Goal: Information Seeking & Learning: Learn about a topic

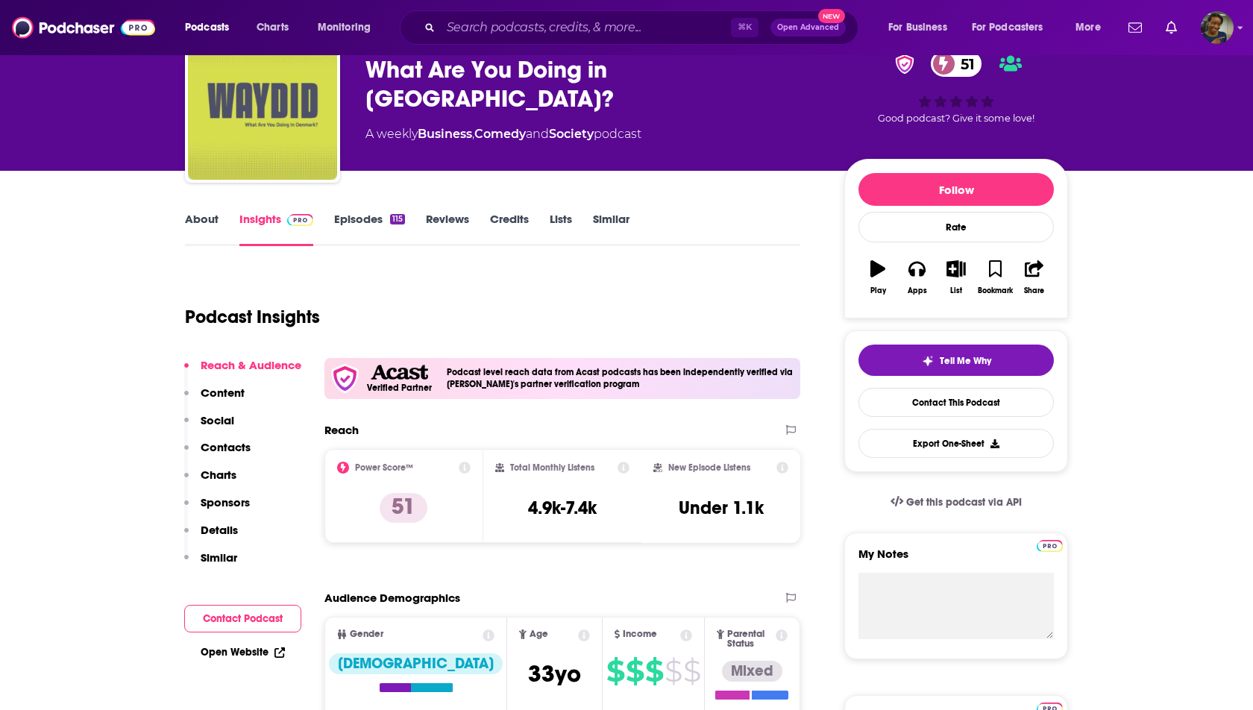
scroll to position [64, 0]
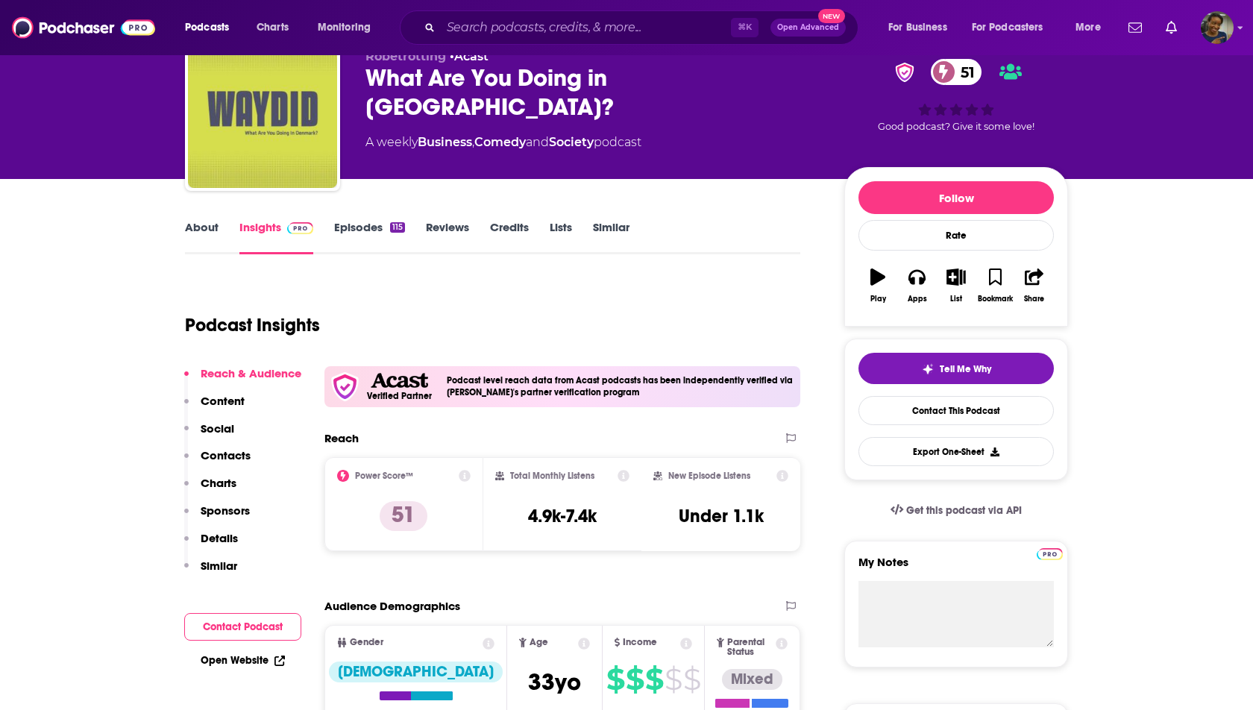
click at [195, 233] on link "About" at bounding box center [202, 237] width 34 height 34
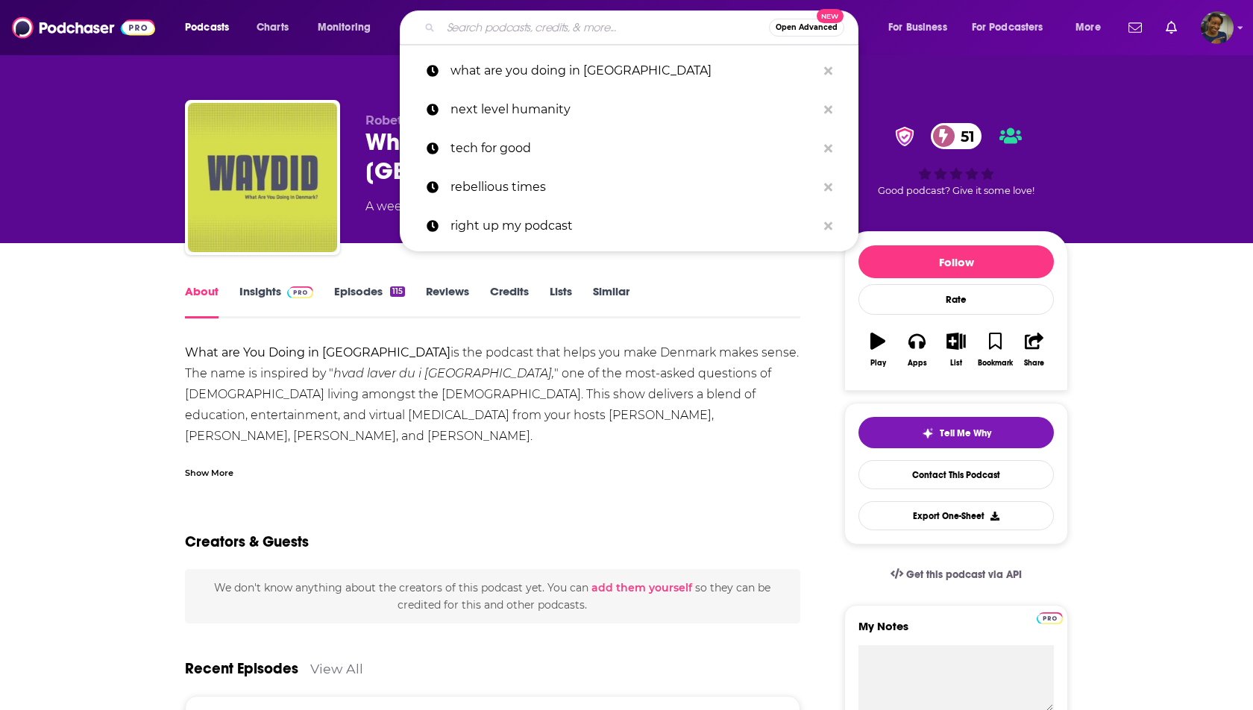
click at [681, 23] on input "Search podcasts, credits, & more..." at bounding box center [605, 28] width 328 height 24
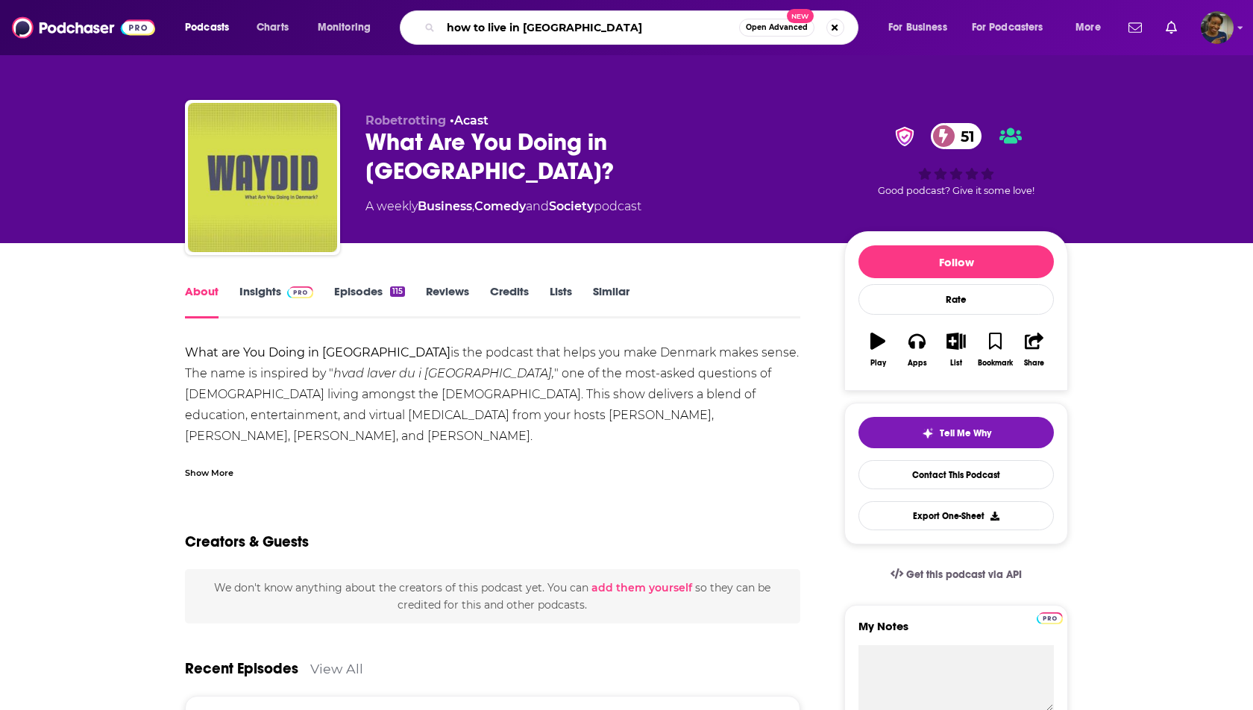
type input "how to live in [GEOGRAPHIC_DATA]"
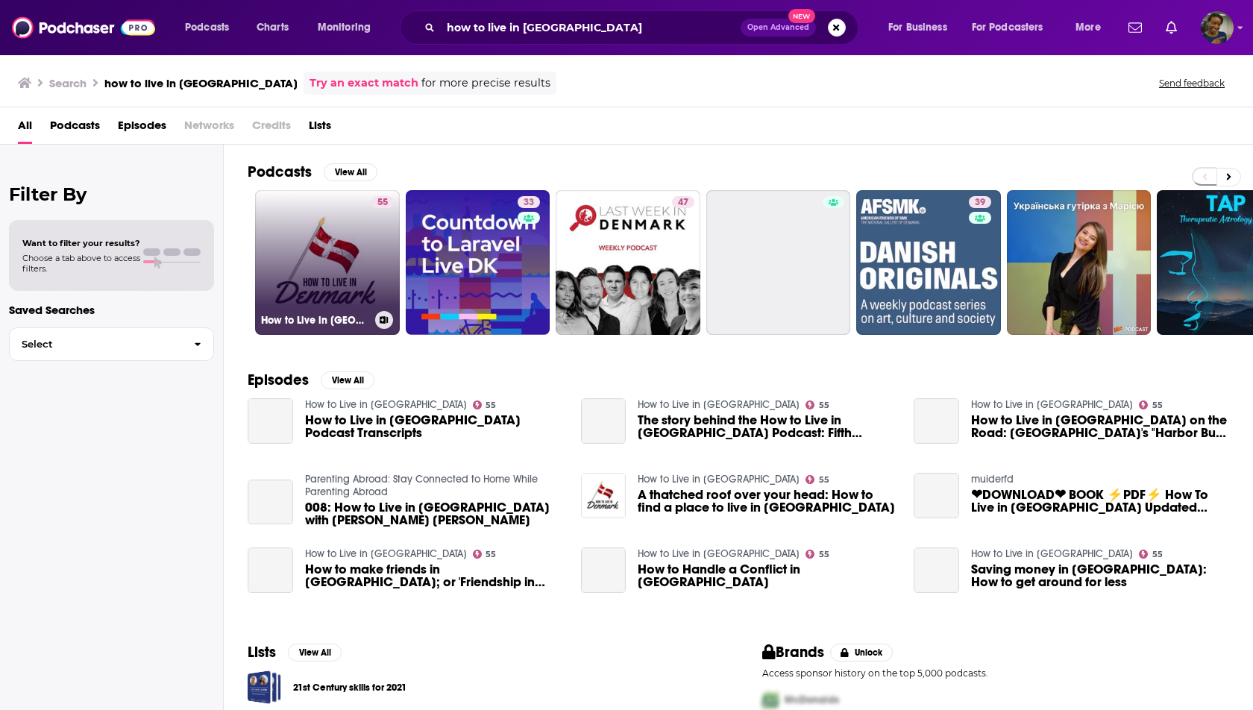
click at [369, 273] on link "55 How to Live in [GEOGRAPHIC_DATA]" at bounding box center [327, 262] width 145 height 145
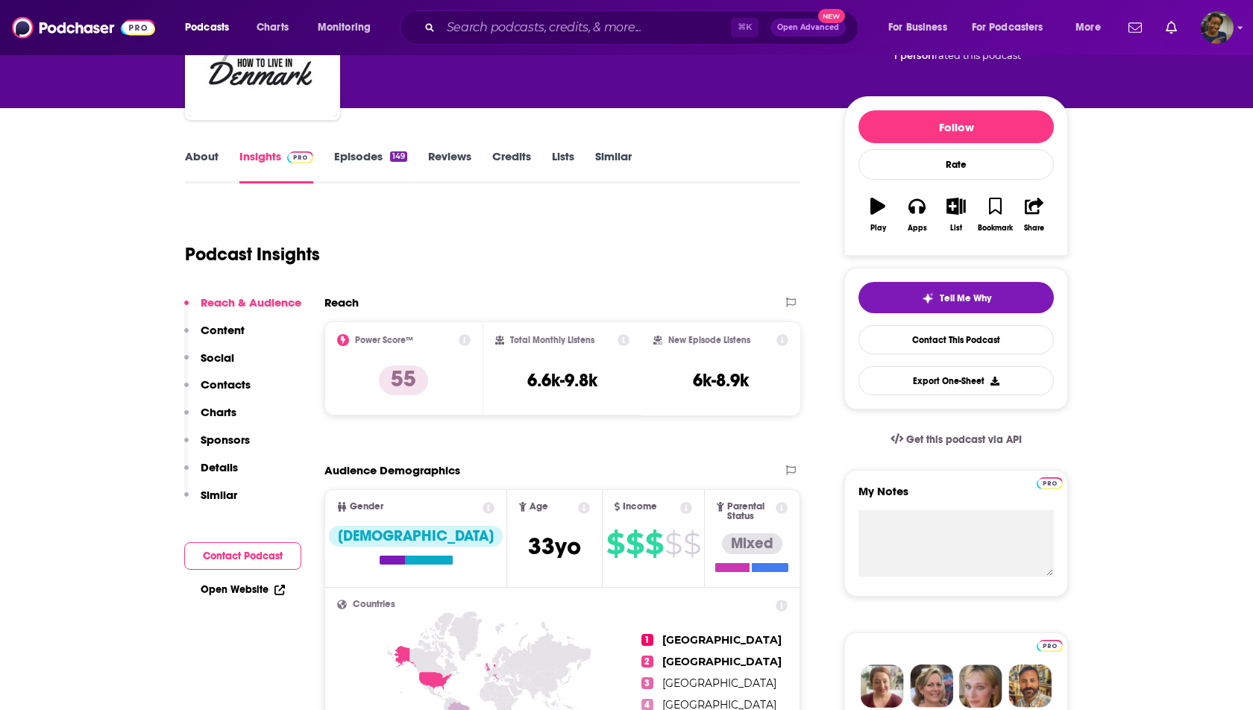
scroll to position [133, 0]
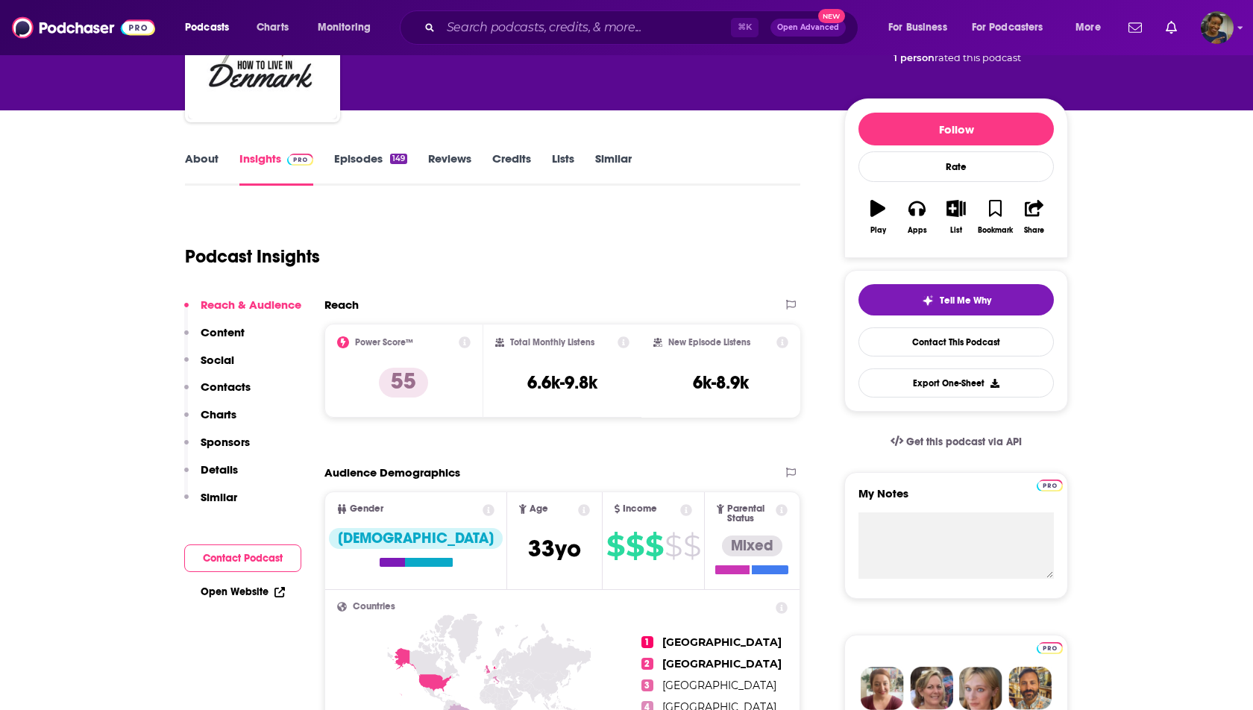
click at [370, 157] on link "Episodes 149" at bounding box center [370, 168] width 73 height 34
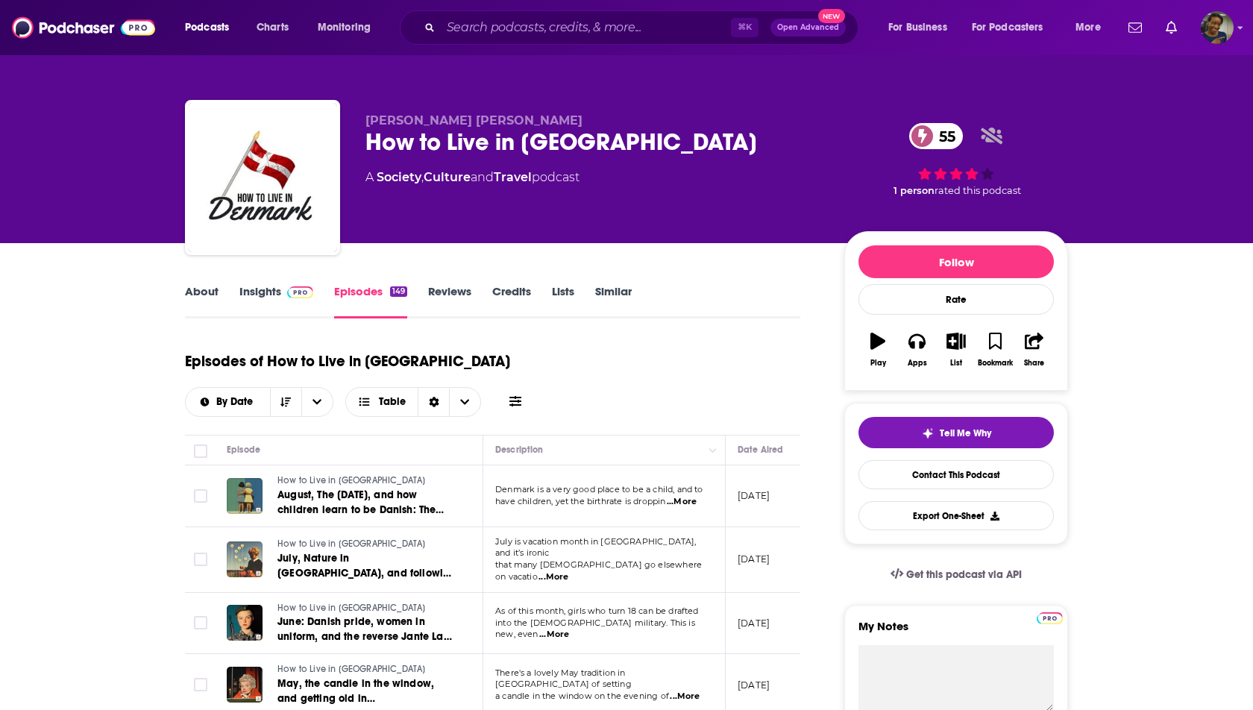
click at [199, 304] on link "About" at bounding box center [202, 301] width 34 height 34
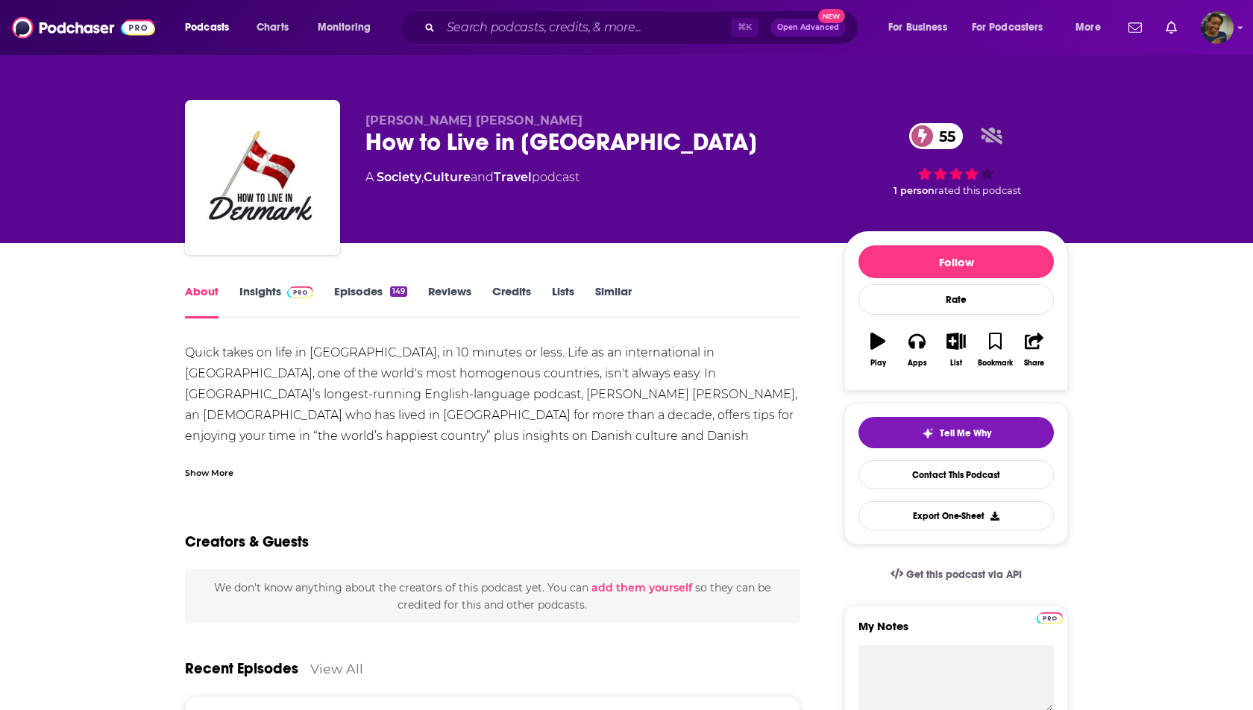
click at [274, 289] on link "Insights" at bounding box center [276, 301] width 74 height 34
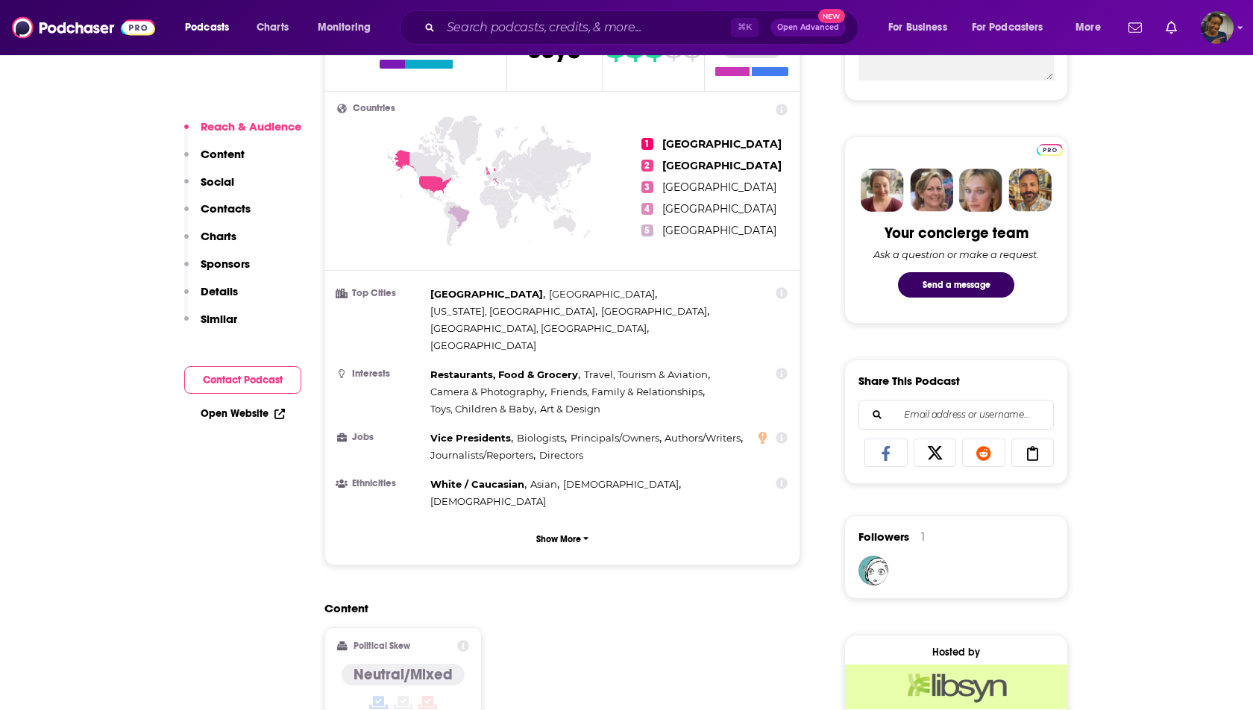
scroll to position [992, 0]
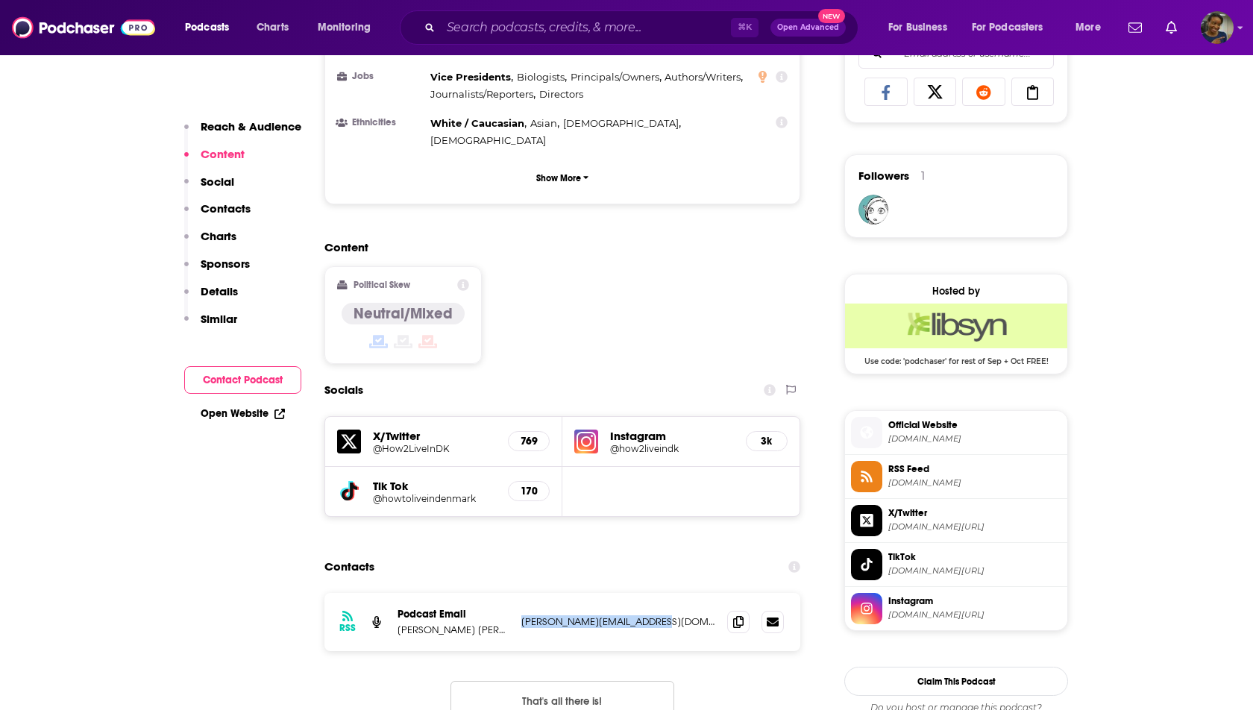
drag, startPoint x: 669, startPoint y: 558, endPoint x: 521, endPoint y: 559, distance: 147.7
click at [521, 615] on p "[PERSON_NAME][EMAIL_ADDRESS][DOMAIN_NAME]" at bounding box center [618, 621] width 194 height 13
copy p "[PERSON_NAME][EMAIL_ADDRESS][DOMAIN_NAME]"
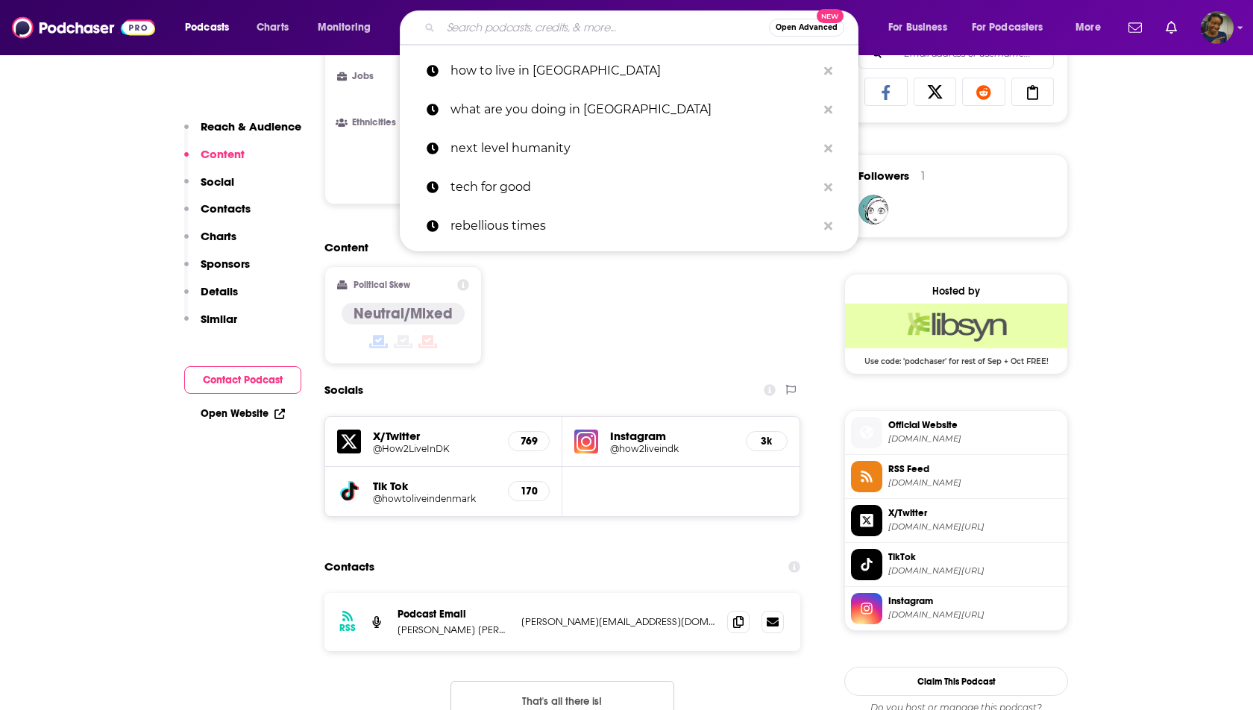
click at [594, 26] on input "Search podcasts, credits, & more..." at bounding box center [605, 28] width 328 height 24
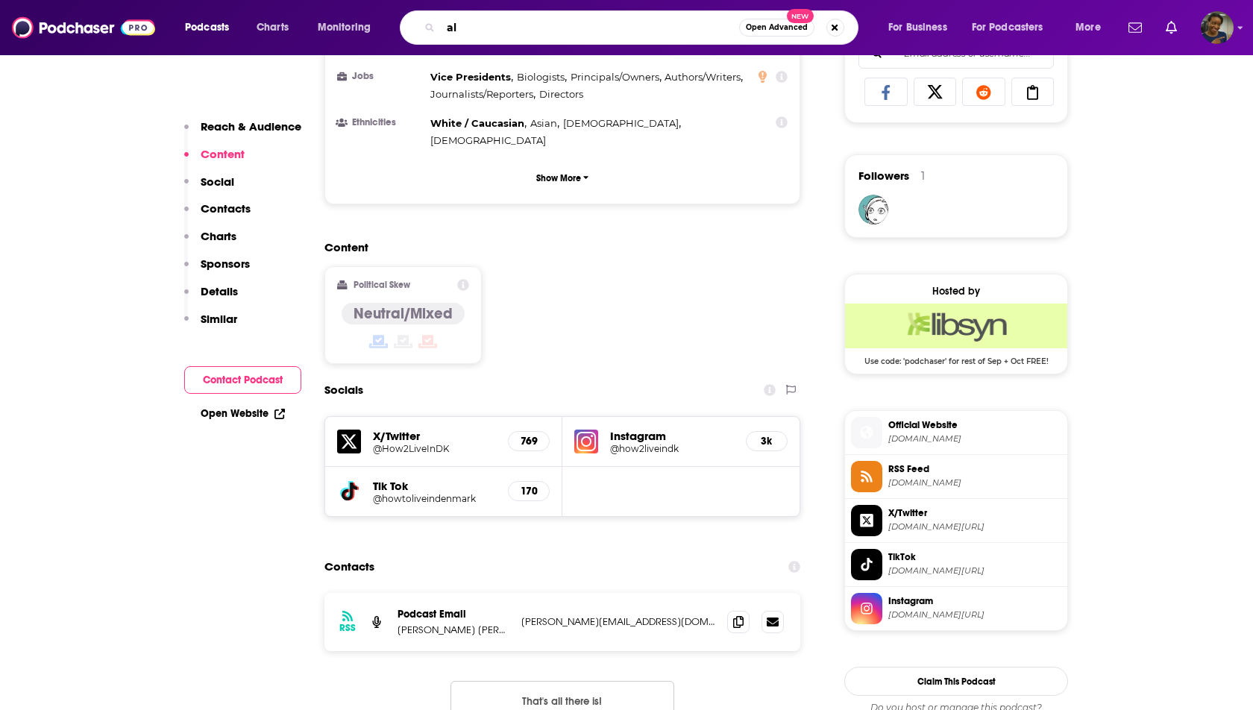
type input "a"
type input "[GEOGRAPHIC_DATA]"
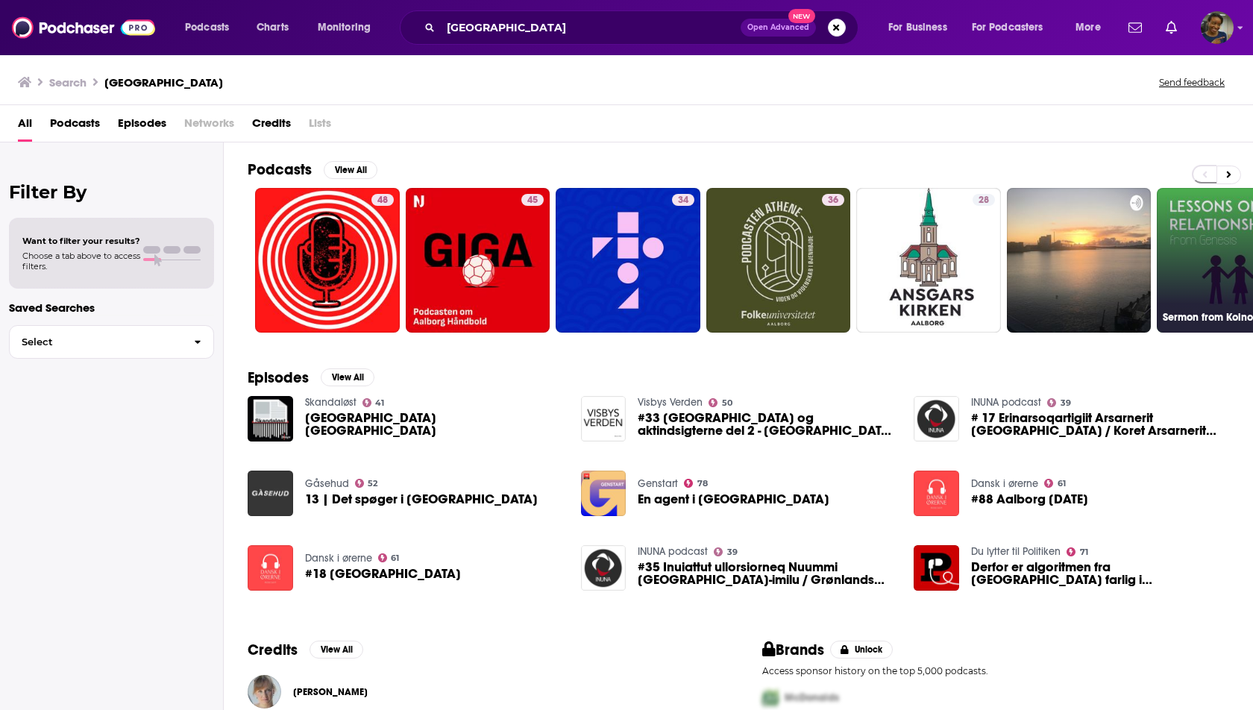
click at [1234, 275] on link "Sermon from Koinonia [GEOGRAPHIC_DATA]" at bounding box center [1229, 260] width 145 height 145
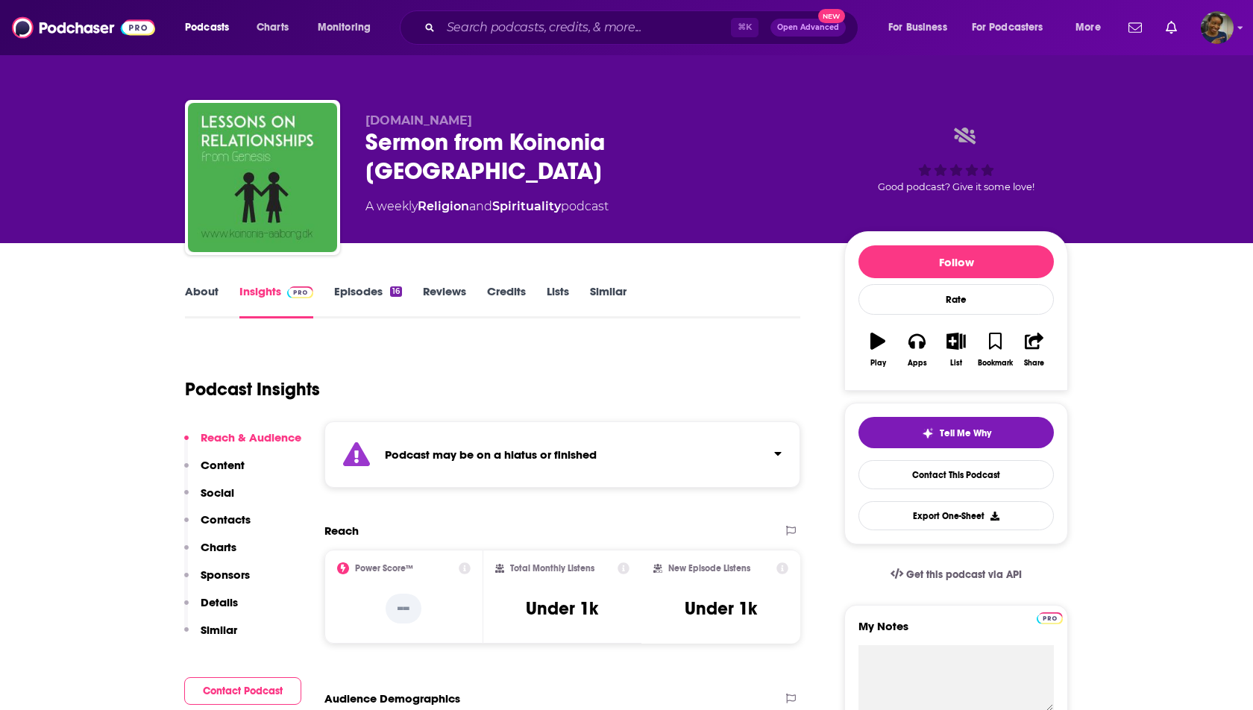
click at [198, 298] on link "About" at bounding box center [202, 301] width 34 height 34
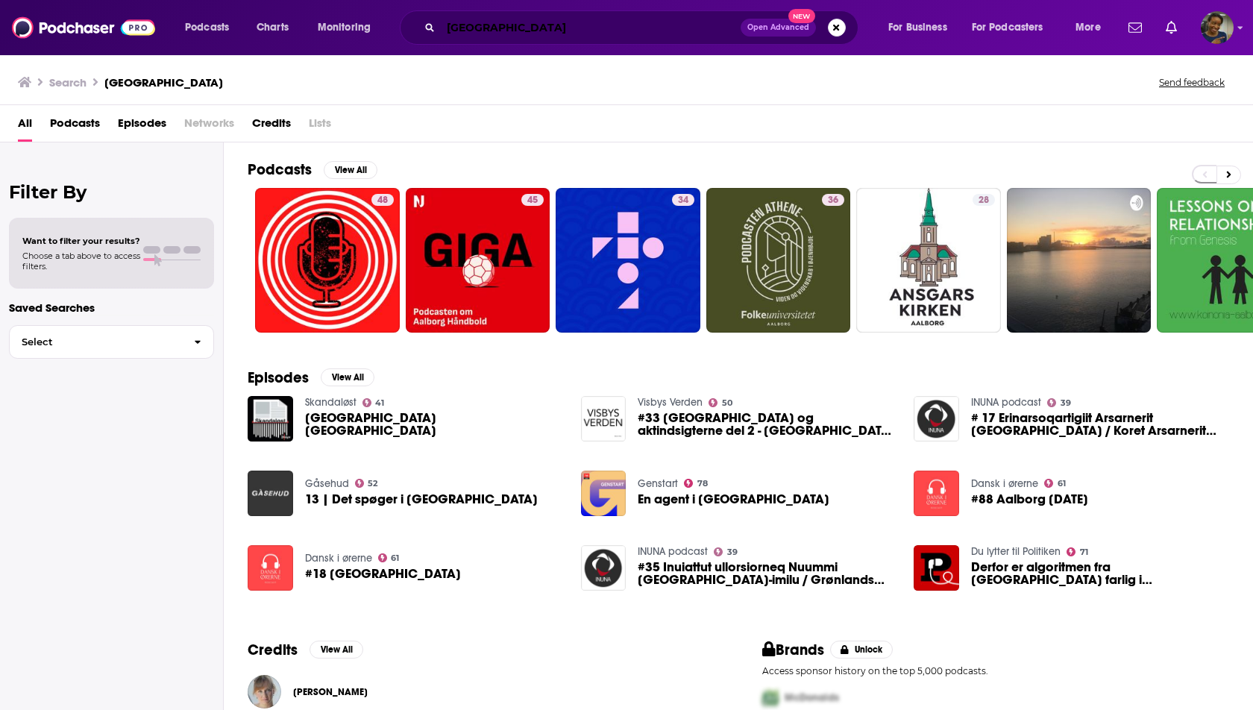
click at [464, 29] on input "[GEOGRAPHIC_DATA]" at bounding box center [591, 28] width 300 height 24
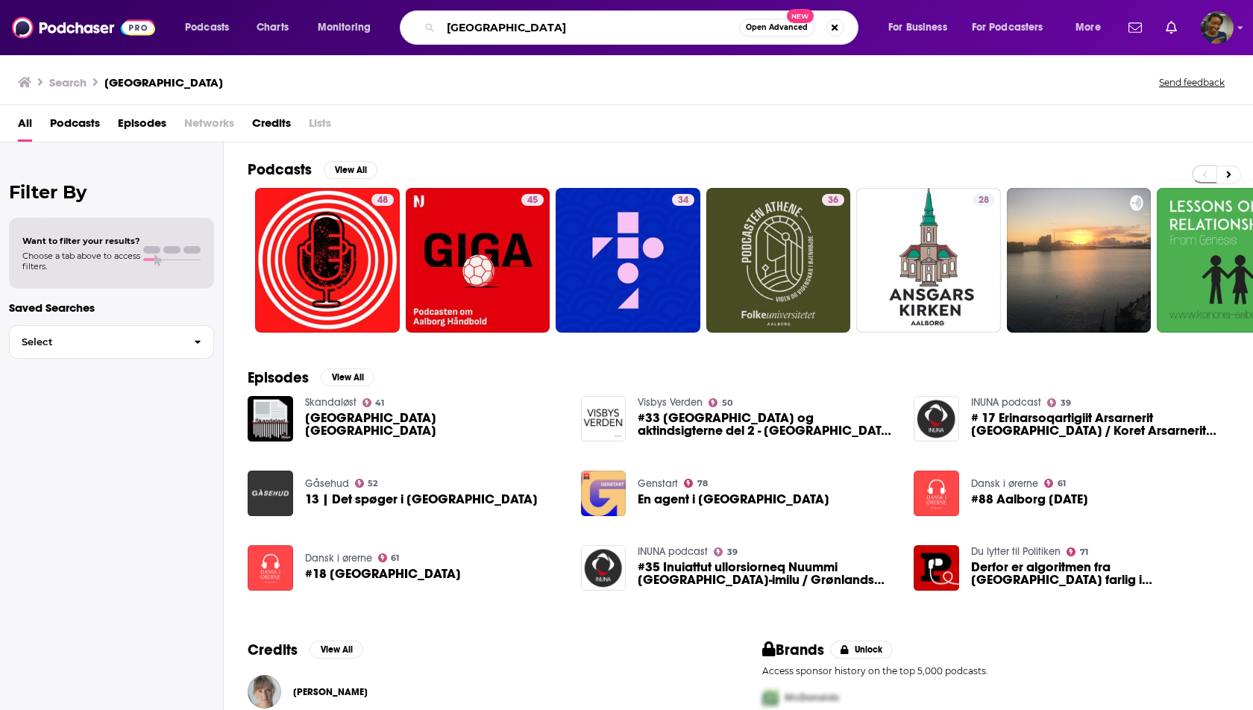
click at [464, 29] on input "[GEOGRAPHIC_DATA]" at bounding box center [590, 28] width 298 height 24
type input "d"
type input "[GEOGRAPHIC_DATA]"
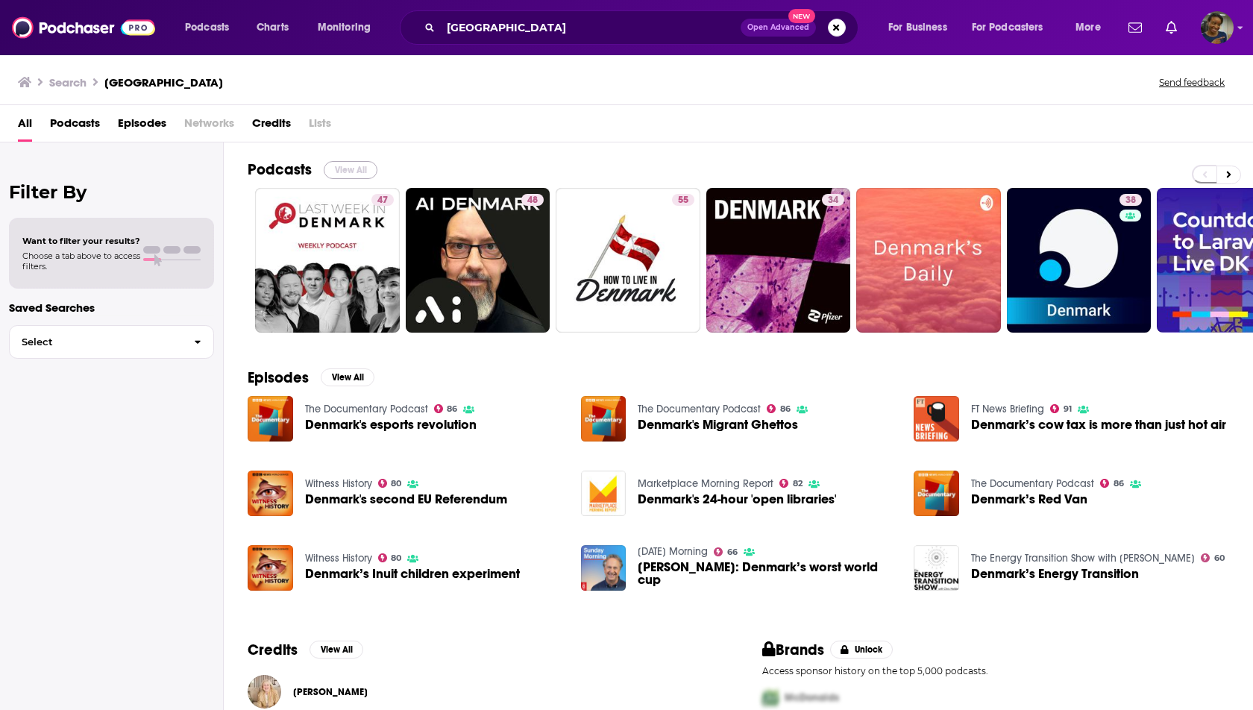
click at [355, 163] on button "View All" at bounding box center [351, 170] width 54 height 18
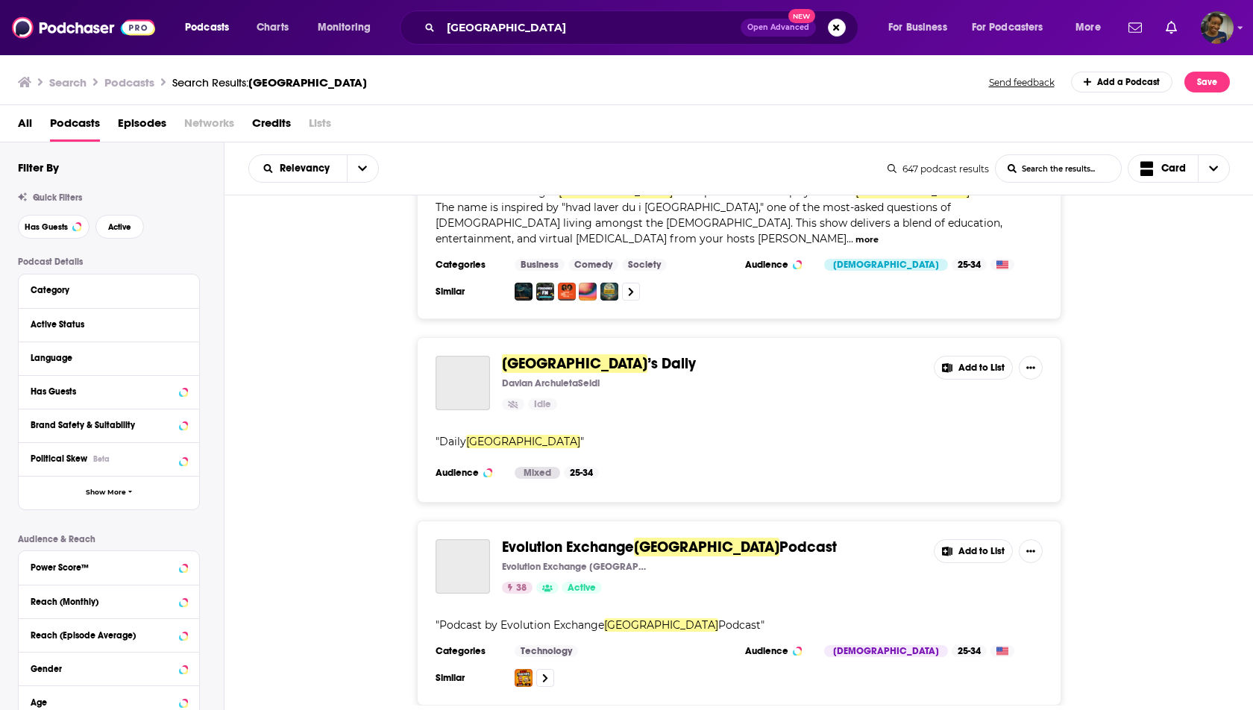
scroll to position [1053, 0]
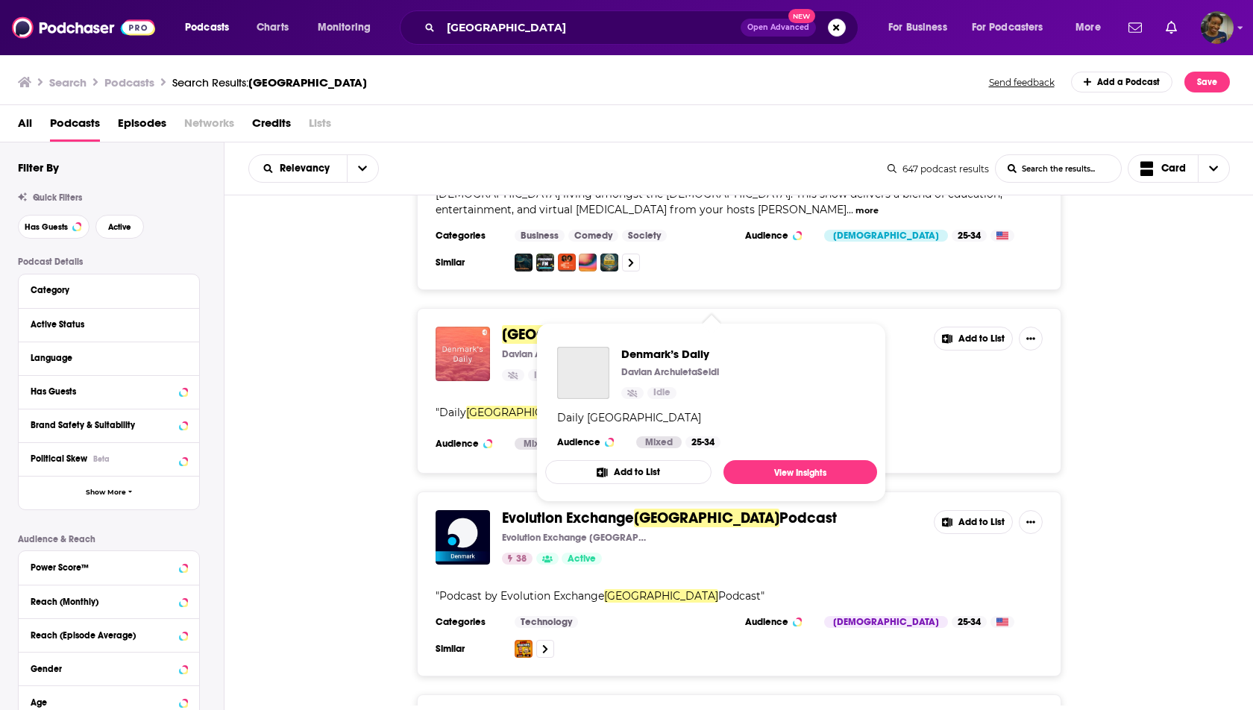
click at [550, 325] on span "[GEOGRAPHIC_DATA]" at bounding box center [574, 334] width 145 height 19
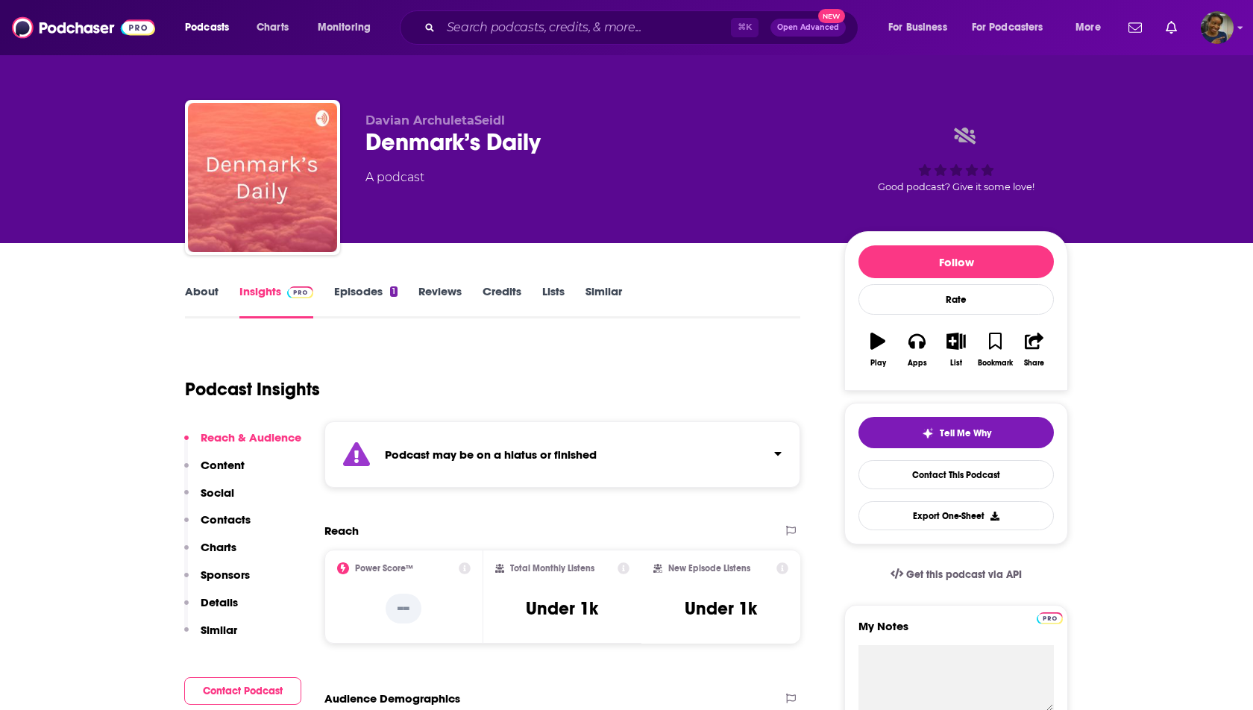
click at [365, 294] on link "Episodes 1" at bounding box center [365, 301] width 63 height 34
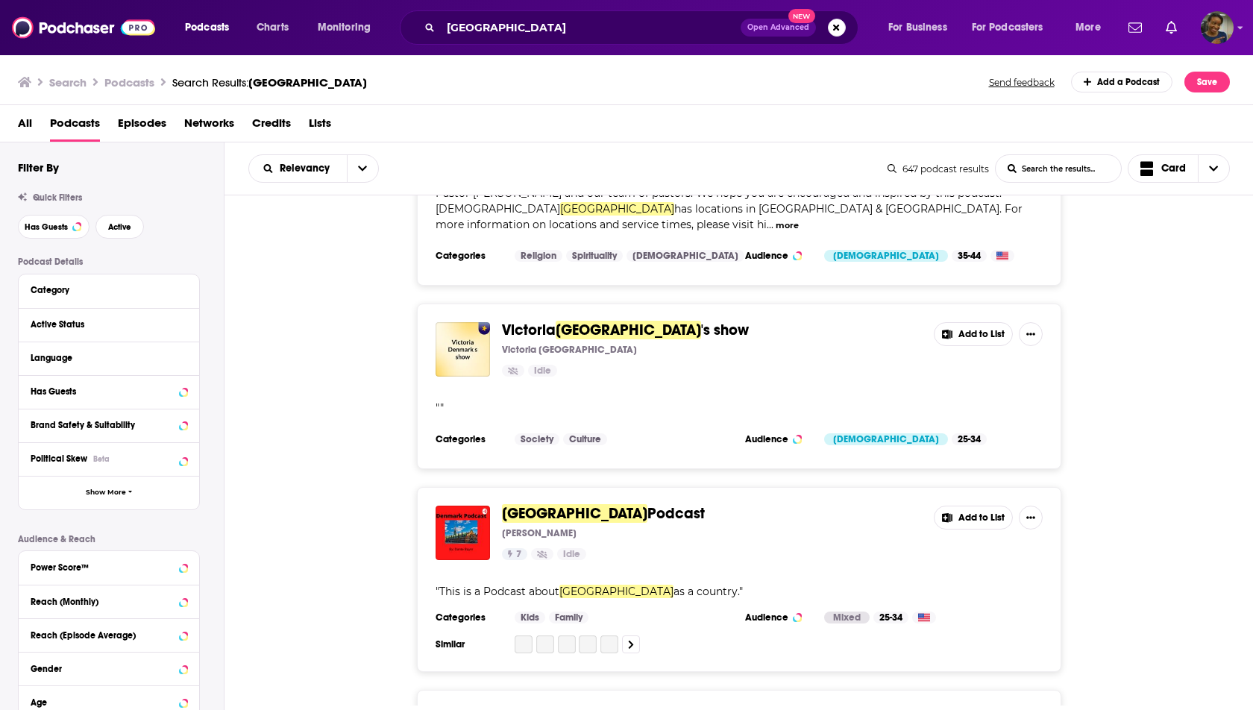
scroll to position [2615, 0]
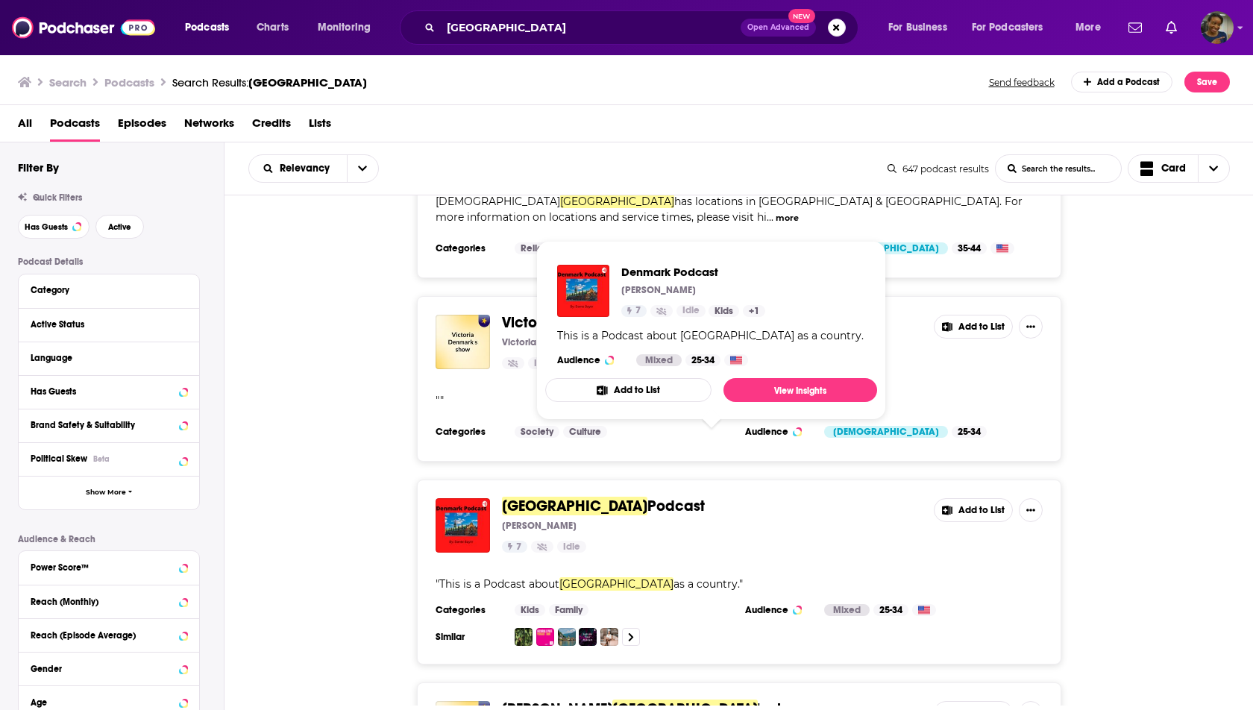
click at [647, 497] on span "Podcast" at bounding box center [675, 506] width 57 height 19
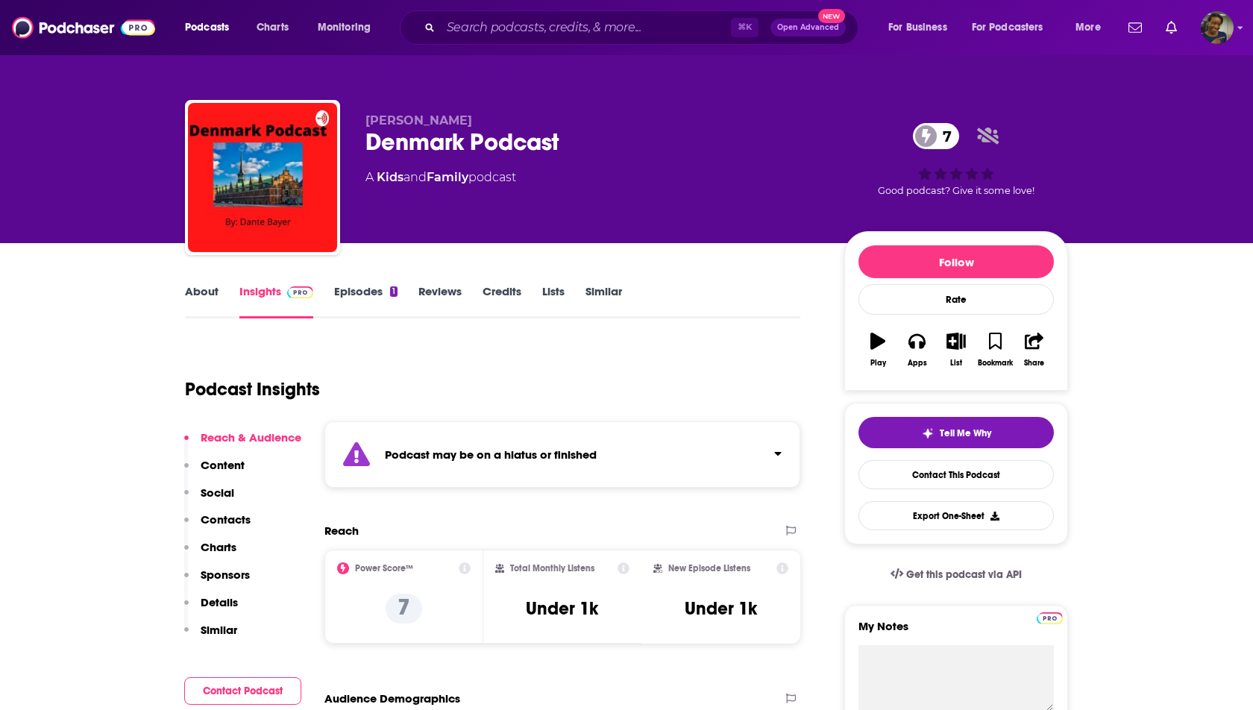
click at [371, 287] on link "Episodes 1" at bounding box center [365, 301] width 63 height 34
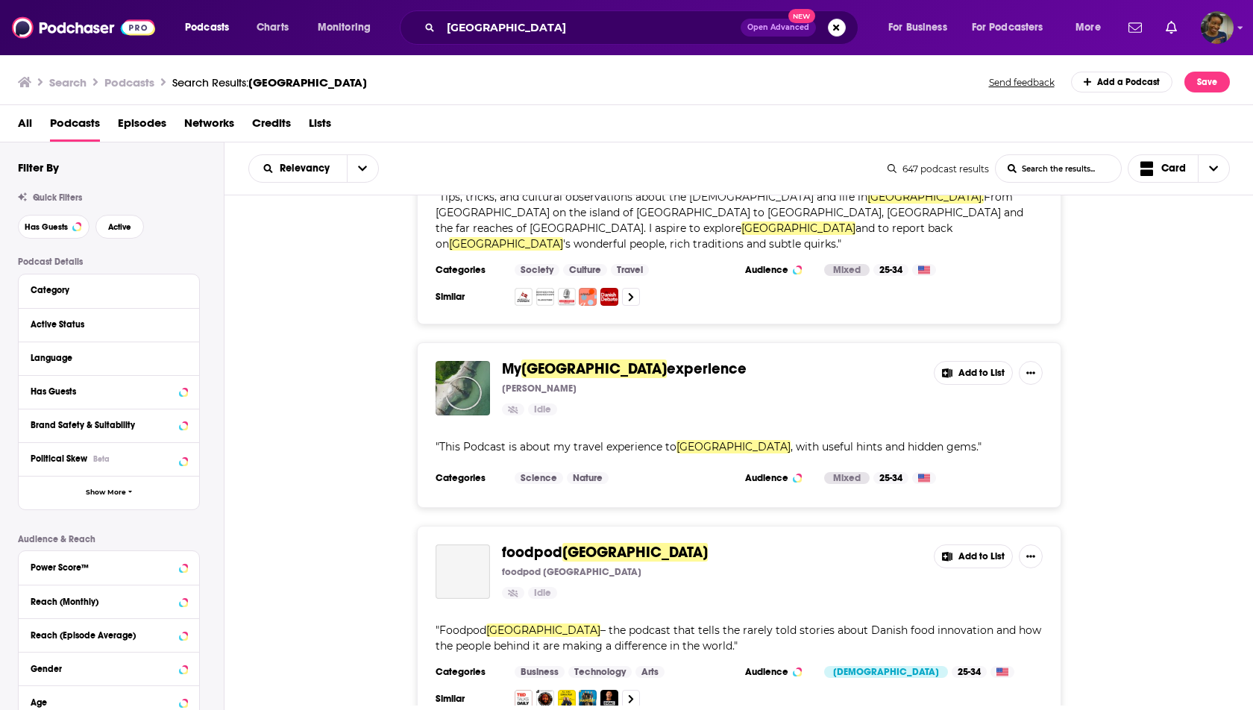
scroll to position [4834, 0]
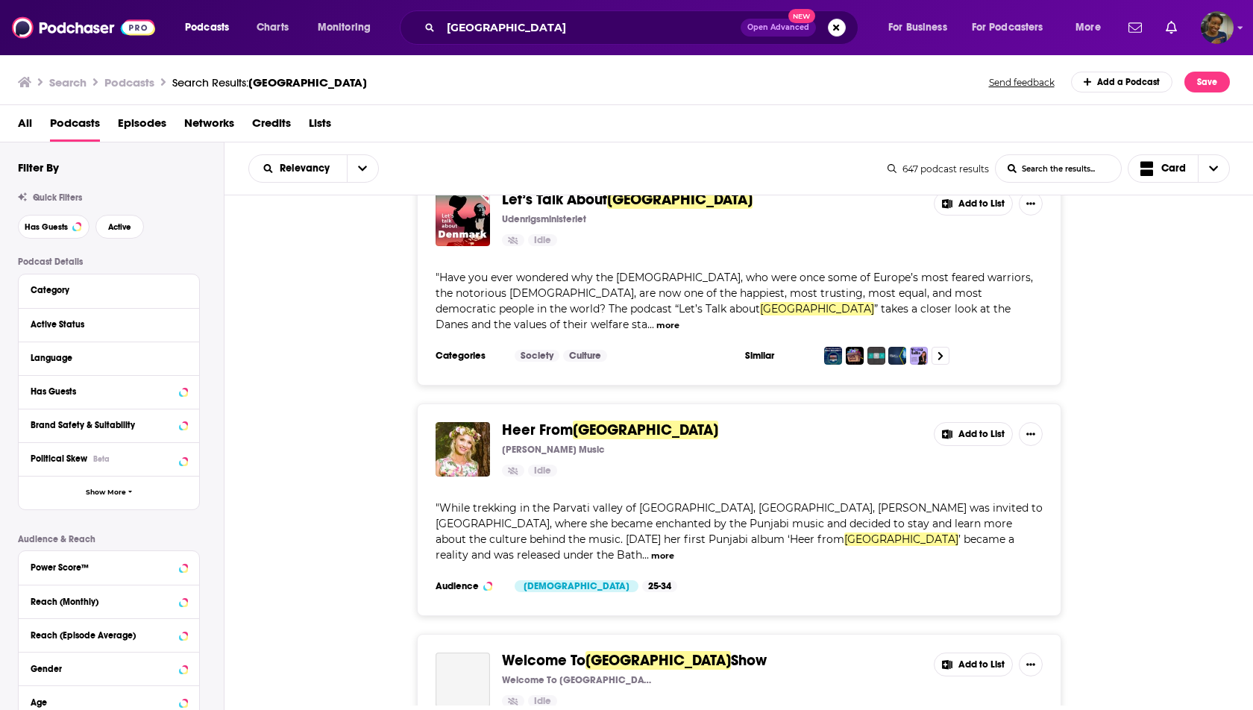
scroll to position [9992, 0]
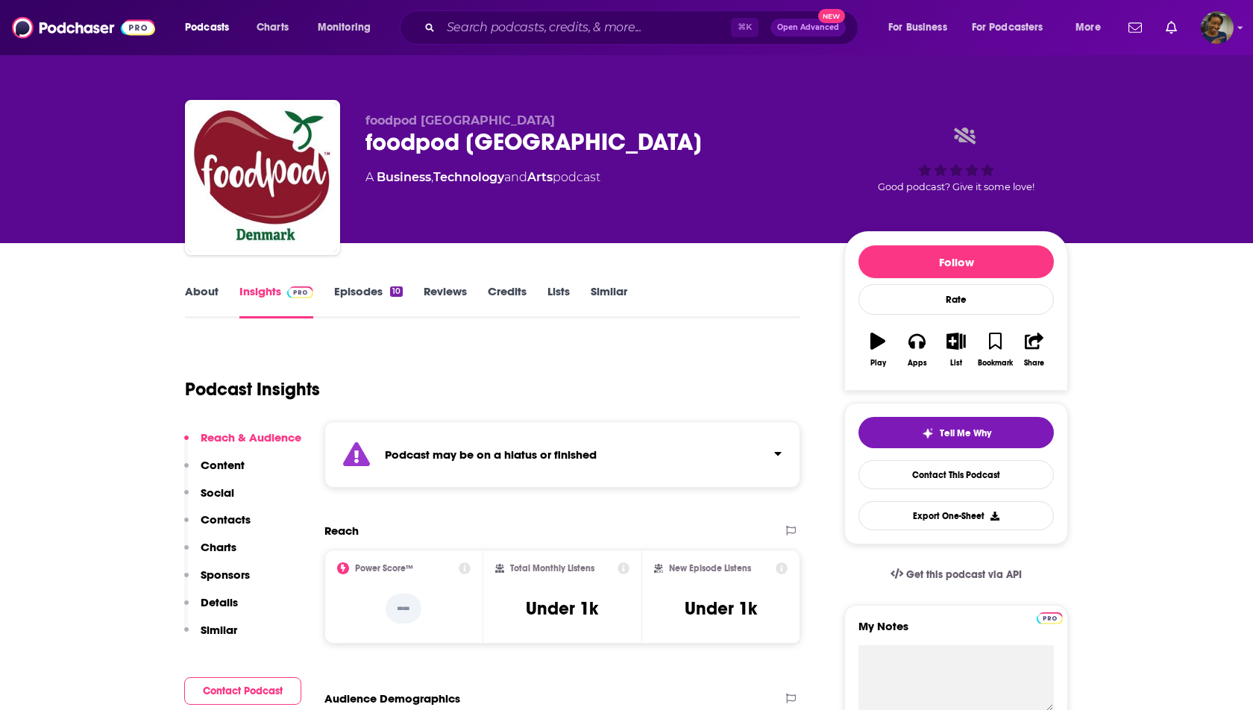
click at [370, 295] on link "Episodes 10" at bounding box center [368, 301] width 69 height 34
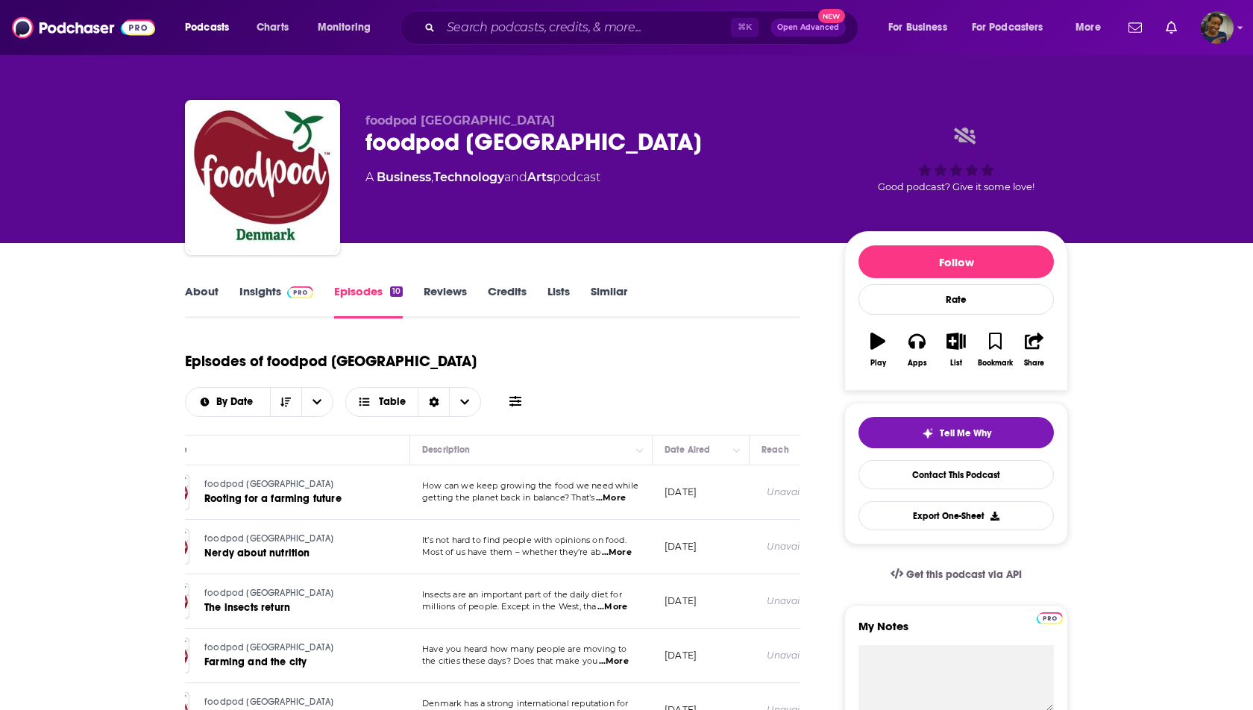
scroll to position [0, 75]
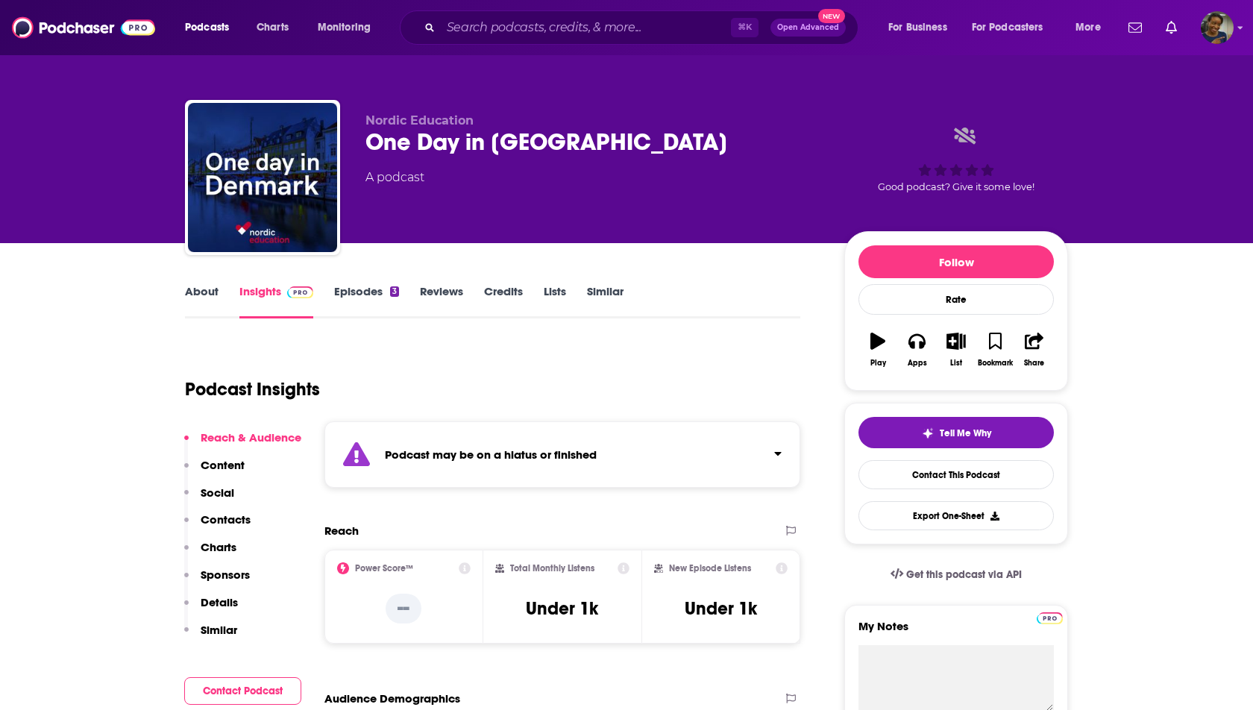
click at [356, 286] on link "Episodes 3" at bounding box center [366, 301] width 65 height 34
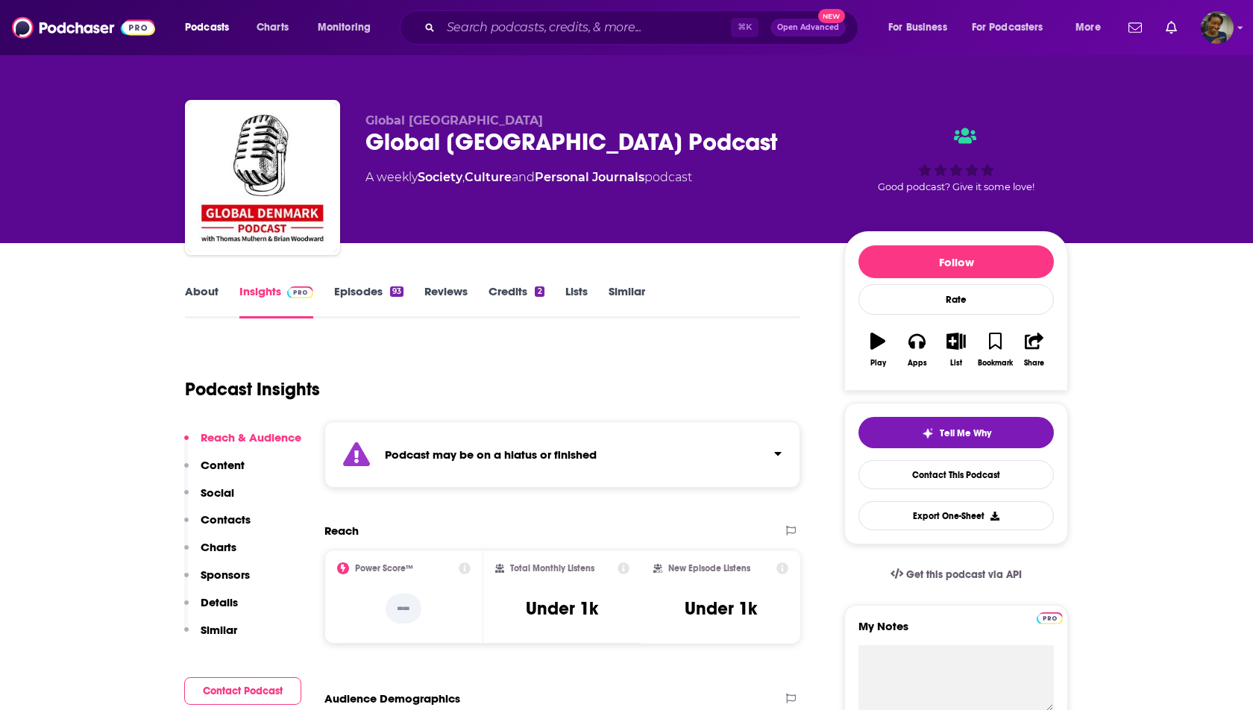
click at [351, 293] on link "Episodes 93" at bounding box center [368, 301] width 69 height 34
